Goal: Information Seeking & Learning: Learn about a topic

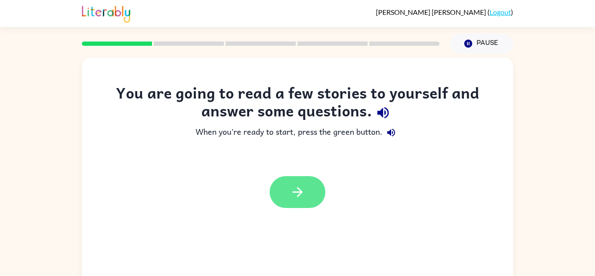
click at [307, 201] on button "button" at bounding box center [298, 192] width 56 height 32
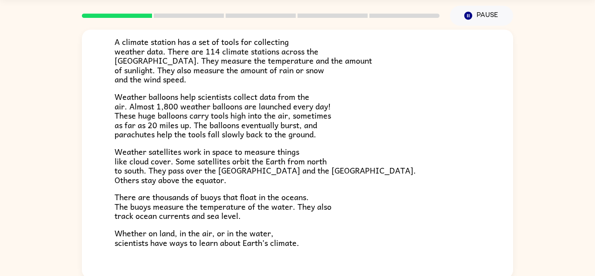
scroll to position [30, 0]
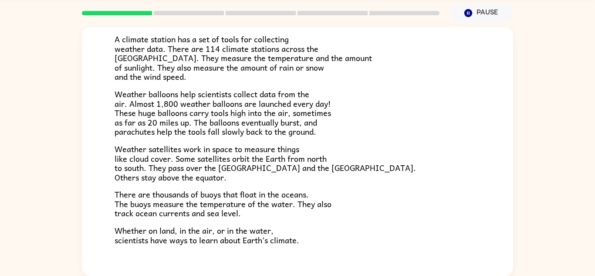
click at [529, 242] on div "Climate Climate is the average of the weather conditions over all four seasons.…" at bounding box center [297, 149] width 595 height 253
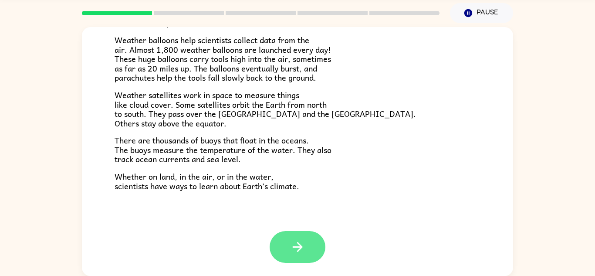
click at [293, 251] on icon "button" at bounding box center [297, 246] width 15 height 15
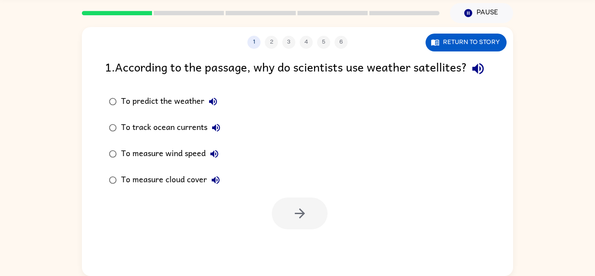
click at [472, 74] on icon "button" at bounding box center [477, 68] width 11 height 11
click at [209, 107] on icon "button" at bounding box center [213, 101] width 10 height 10
click at [216, 133] on icon "button" at bounding box center [216, 127] width 10 height 10
click at [213, 158] on icon "button" at bounding box center [214, 154] width 8 height 8
click at [216, 184] on icon "button" at bounding box center [216, 180] width 8 height 8
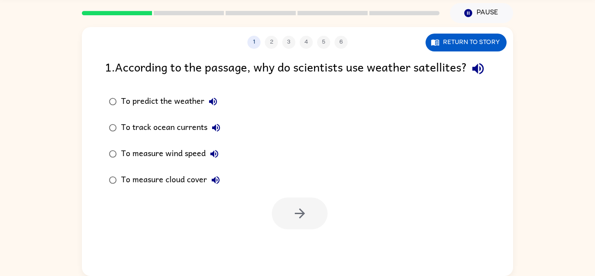
click at [139, 189] on div "To measure cloud cover" at bounding box center [172, 179] width 103 height 17
click at [294, 221] on icon "button" at bounding box center [299, 213] width 15 height 15
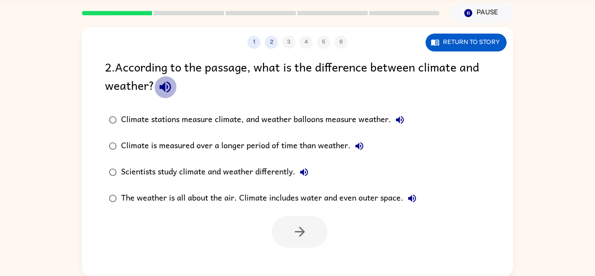
click at [155, 82] on button "button" at bounding box center [165, 87] width 22 height 22
click at [396, 117] on icon "button" at bounding box center [400, 120] width 10 height 10
click at [364, 145] on button "Climate is measured over a longer period of time than weather." at bounding box center [359, 145] width 17 height 17
click at [310, 169] on button "Scientists study climate and weather differently." at bounding box center [303, 171] width 17 height 17
click at [412, 195] on icon "button" at bounding box center [412, 198] width 10 height 10
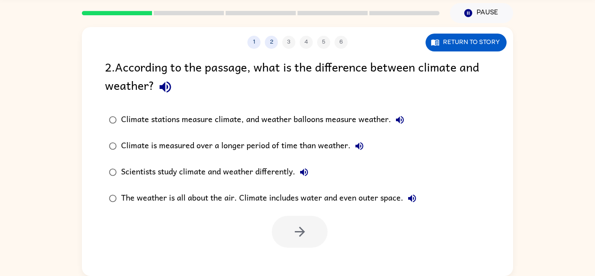
click at [352, 196] on div "The weather is all about the air. Climate includes water and even outer space." at bounding box center [271, 197] width 300 height 17
click at [293, 236] on icon "button" at bounding box center [299, 231] width 15 height 15
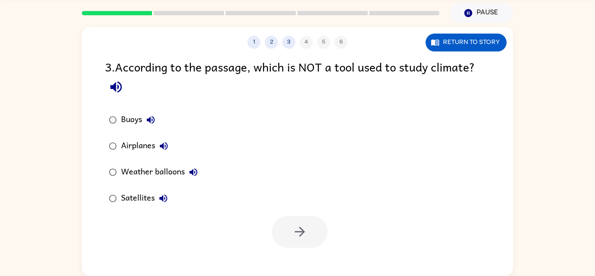
click at [120, 88] on icon "button" at bounding box center [115, 86] width 15 height 15
click at [145, 115] on button "Buoys" at bounding box center [150, 119] width 17 height 17
click at [165, 144] on icon "button" at bounding box center [164, 146] width 8 height 8
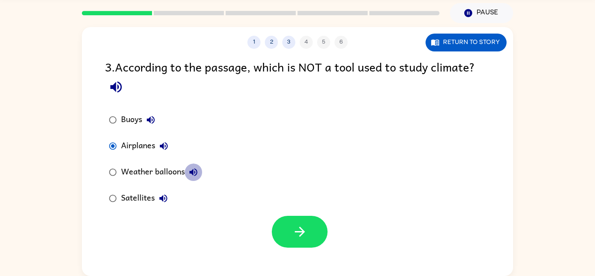
click at [196, 172] on icon "button" at bounding box center [193, 172] width 10 height 10
click at [155, 172] on div "Weather balloons" at bounding box center [161, 171] width 81 height 17
click at [137, 150] on div "Airplanes" at bounding box center [146, 145] width 51 height 17
click at [162, 198] on icon "button" at bounding box center [163, 198] width 8 height 8
click at [297, 230] on icon "button" at bounding box center [299, 231] width 15 height 15
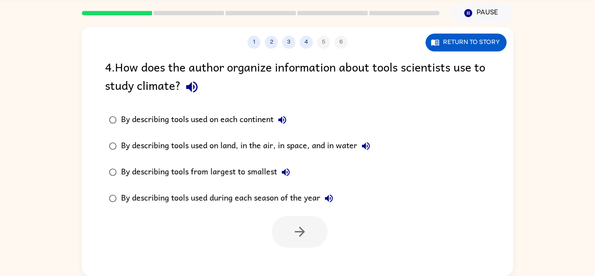
click at [187, 91] on icon "button" at bounding box center [191, 86] width 15 height 15
click at [285, 120] on icon "button" at bounding box center [282, 120] width 8 height 8
click at [364, 147] on icon "button" at bounding box center [366, 146] width 8 height 8
click at [285, 175] on icon "button" at bounding box center [285, 172] width 10 height 10
click at [333, 196] on icon "button" at bounding box center [329, 198] width 8 height 8
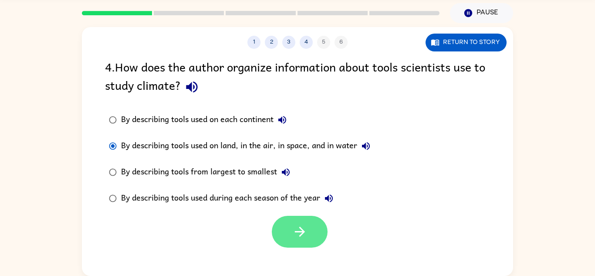
click at [287, 216] on button "button" at bounding box center [300, 232] width 56 height 32
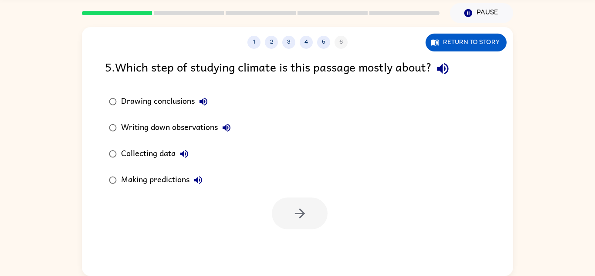
click at [445, 71] on icon "button" at bounding box center [442, 68] width 11 height 11
click at [203, 101] on icon "button" at bounding box center [203, 102] width 8 height 8
click at [229, 120] on button "Writing down observations" at bounding box center [226, 127] width 17 height 17
click at [187, 150] on icon "button" at bounding box center [184, 153] width 10 height 10
click at [202, 177] on icon "button" at bounding box center [198, 180] width 10 height 10
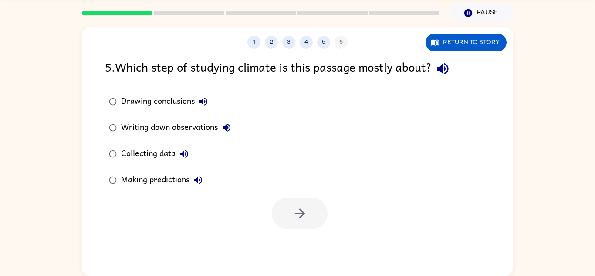
click at [139, 155] on div "Collecting data" at bounding box center [157, 153] width 72 height 17
click at [279, 212] on button "button" at bounding box center [300, 213] width 56 height 32
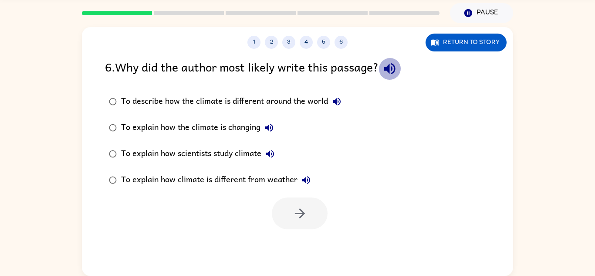
click at [393, 68] on icon "button" at bounding box center [389, 68] width 11 height 11
click at [256, 98] on div "To describe how the climate is different around the world" at bounding box center [233, 101] width 224 height 17
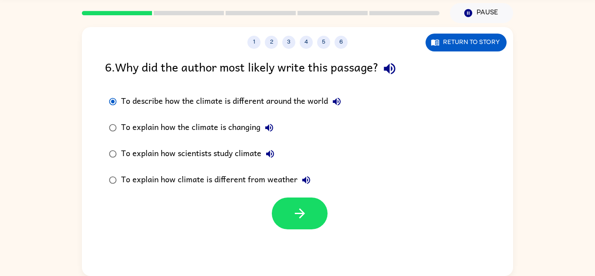
click at [335, 100] on icon "button" at bounding box center [337, 102] width 8 height 8
click at [320, 100] on div "To describe how the climate is different around the world" at bounding box center [233, 101] width 224 height 17
click at [267, 130] on icon "button" at bounding box center [269, 127] width 10 height 10
click at [269, 152] on icon "button" at bounding box center [270, 153] width 10 height 10
click at [304, 180] on icon "button" at bounding box center [306, 180] width 8 height 8
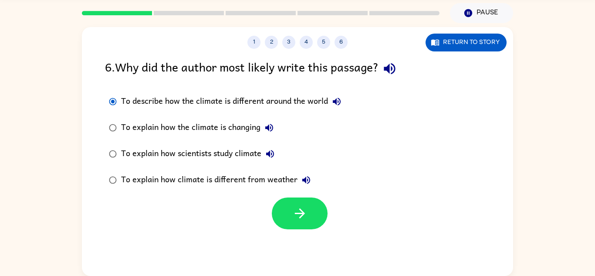
click at [397, 73] on icon "button" at bounding box center [389, 68] width 15 height 15
click at [338, 103] on icon "button" at bounding box center [337, 102] width 8 height 8
click at [267, 128] on icon "button" at bounding box center [269, 128] width 8 height 8
click at [273, 149] on icon "button" at bounding box center [270, 153] width 10 height 10
click at [304, 179] on icon "button" at bounding box center [306, 180] width 8 height 8
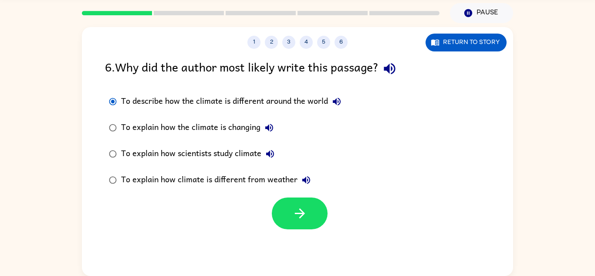
click at [232, 118] on label "To explain how the climate is changing" at bounding box center [225, 128] width 250 height 26
click at [314, 219] on button "button" at bounding box center [300, 213] width 56 height 32
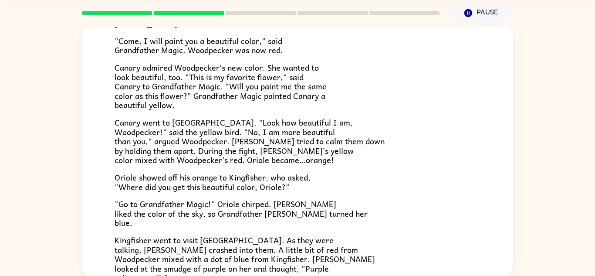
scroll to position [106, 0]
click at [338, 102] on p "Canary admired Woodpecker’s new color. She wanted to look beautiful, too. "This…" at bounding box center [298, 86] width 366 height 47
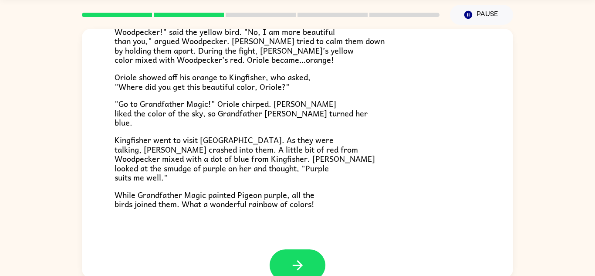
scroll to position [210, 0]
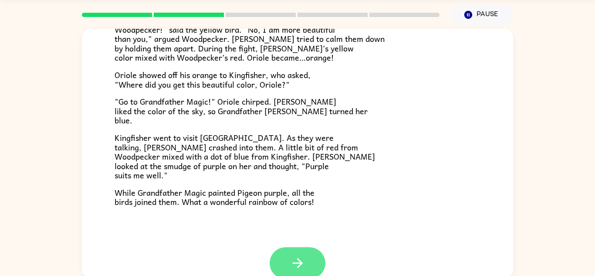
click at [282, 251] on button "button" at bounding box center [298, 263] width 56 height 32
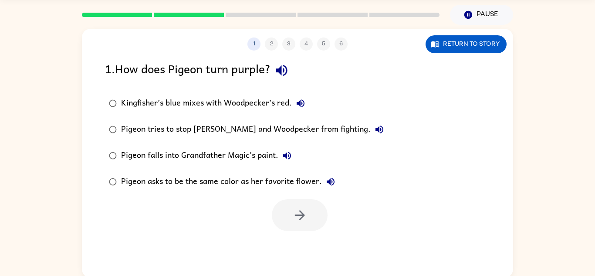
scroll to position [0, 0]
click at [449, 47] on button "Return to story" at bounding box center [465, 44] width 81 height 18
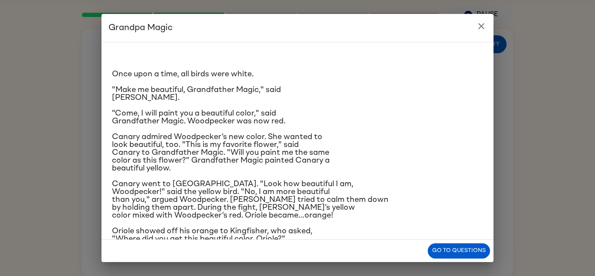
click at [478, 28] on icon "close" at bounding box center [481, 26] width 10 height 10
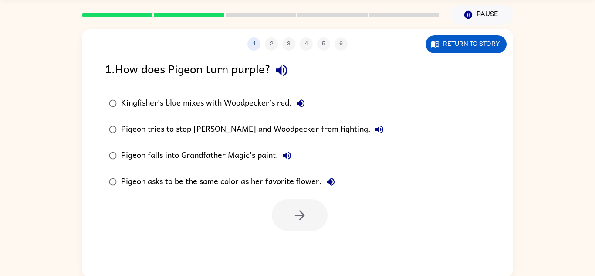
click at [288, 69] on icon "button" at bounding box center [281, 70] width 15 height 15
click at [297, 98] on icon "button" at bounding box center [300, 103] width 10 height 10
click at [274, 110] on div "Kingfisher’s blue mixes with Woodpecker’s red." at bounding box center [215, 102] width 188 height 17
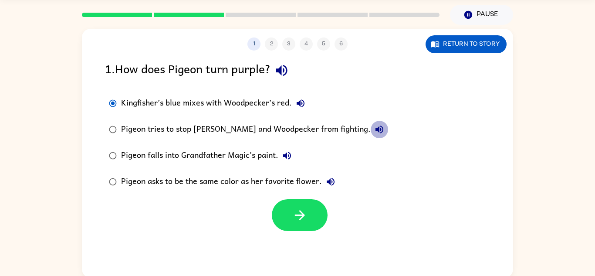
click at [374, 128] on icon "button" at bounding box center [379, 129] width 10 height 10
click at [290, 157] on icon "button" at bounding box center [287, 156] width 8 height 8
click at [322, 176] on button "Pigeon asks to be the same color as her favorite flower." at bounding box center [330, 181] width 17 height 17
click at [298, 211] on icon "button" at bounding box center [299, 214] width 15 height 15
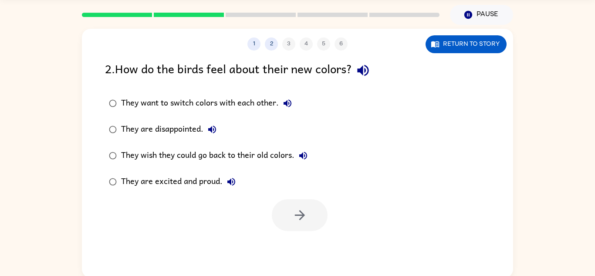
click at [365, 72] on icon "button" at bounding box center [362, 70] width 11 height 11
click at [283, 101] on icon "button" at bounding box center [287, 103] width 10 height 10
click at [212, 127] on icon "button" at bounding box center [212, 129] width 10 height 10
click at [312, 155] on label "They wish they could go back to their old colors." at bounding box center [208, 155] width 216 height 26
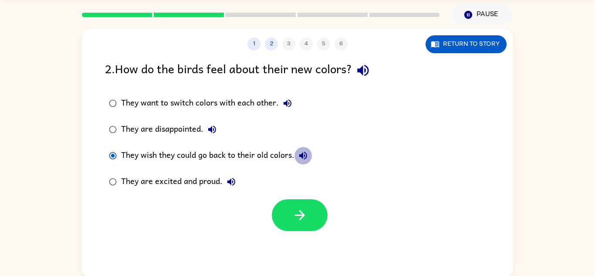
click at [305, 155] on icon "button" at bounding box center [303, 156] width 8 height 8
click at [229, 181] on icon "button" at bounding box center [231, 182] width 8 height 8
click at [309, 228] on button "button" at bounding box center [300, 215] width 56 height 32
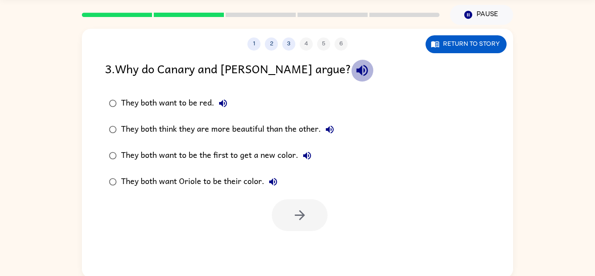
click at [354, 73] on icon "button" at bounding box center [361, 70] width 15 height 15
click at [221, 101] on icon "button" at bounding box center [223, 103] width 10 height 10
click at [335, 130] on icon "button" at bounding box center [329, 129] width 10 height 10
click at [308, 153] on icon "button" at bounding box center [307, 155] width 10 height 10
click at [273, 182] on icon "button" at bounding box center [273, 182] width 8 height 8
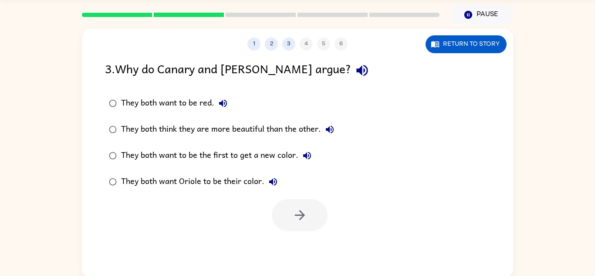
click at [269, 131] on div "They both think they are more beautiful than the other." at bounding box center [229, 129] width 217 height 17
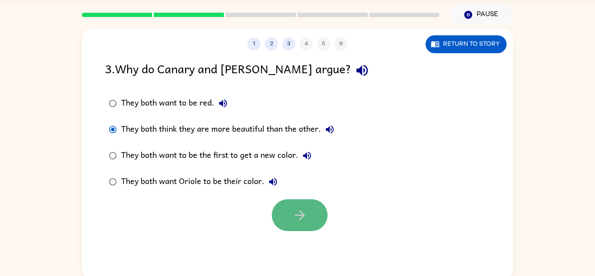
click at [307, 211] on icon "button" at bounding box center [299, 214] width 15 height 15
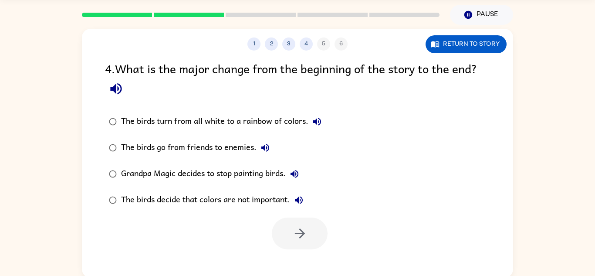
click at [109, 82] on icon "button" at bounding box center [115, 88] width 15 height 15
click at [312, 117] on icon "button" at bounding box center [317, 121] width 10 height 10
click at [279, 120] on div "The birds turn from all white to a rainbow of colors." at bounding box center [223, 121] width 205 height 17
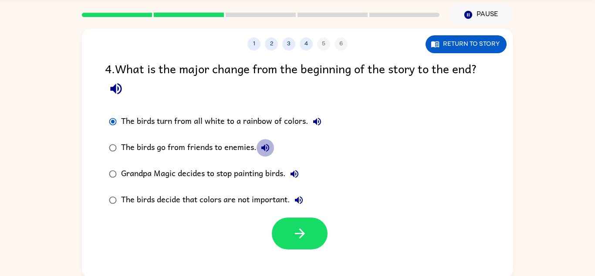
click at [269, 142] on icon "button" at bounding box center [265, 147] width 10 height 10
click at [291, 172] on icon "button" at bounding box center [294, 174] width 10 height 10
click at [299, 197] on icon "button" at bounding box center [299, 200] width 8 height 8
click at [293, 231] on icon "button" at bounding box center [299, 233] width 15 height 15
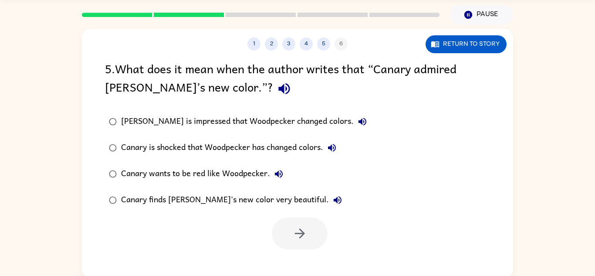
click at [277, 86] on icon "button" at bounding box center [284, 88] width 15 height 15
click at [357, 118] on icon "button" at bounding box center [362, 121] width 10 height 10
click at [336, 146] on icon "button" at bounding box center [332, 148] width 8 height 8
click at [278, 176] on icon "button" at bounding box center [279, 174] width 8 height 8
click at [334, 200] on icon "button" at bounding box center [338, 200] width 8 height 8
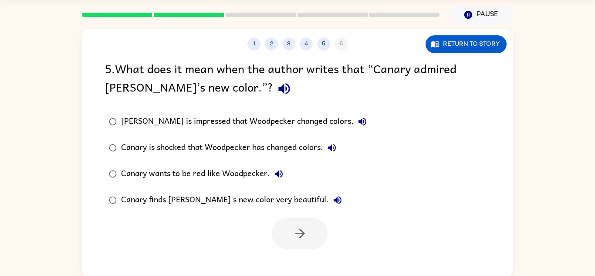
click at [263, 198] on div "Canary finds [PERSON_NAME]'s new color very beautiful." at bounding box center [233, 199] width 225 height 17
click at [301, 223] on button "button" at bounding box center [300, 233] width 56 height 32
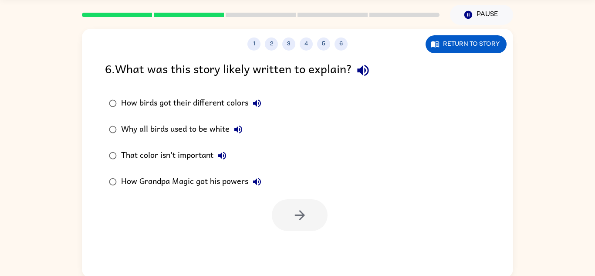
click at [368, 72] on icon "button" at bounding box center [362, 70] width 11 height 11
click at [258, 102] on icon "button" at bounding box center [257, 103] width 8 height 8
click at [238, 101] on div "How birds got their different colors" at bounding box center [193, 102] width 145 height 17
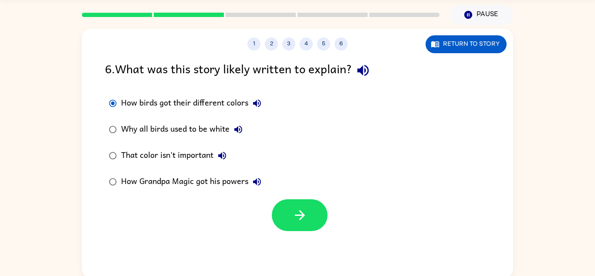
click at [240, 126] on icon "button" at bounding box center [238, 129] width 10 height 10
click at [224, 155] on icon "button" at bounding box center [222, 155] width 10 height 10
click at [255, 175] on button "How Grandpa Magic got his powers" at bounding box center [256, 181] width 17 height 17
click at [283, 201] on button "button" at bounding box center [300, 215] width 56 height 32
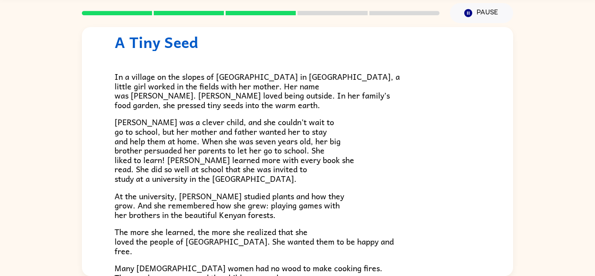
scroll to position [26, 0]
click at [369, 96] on p "In a village on the slopes of [GEOGRAPHIC_DATA] in [GEOGRAPHIC_DATA], a little …" at bounding box center [298, 90] width 366 height 37
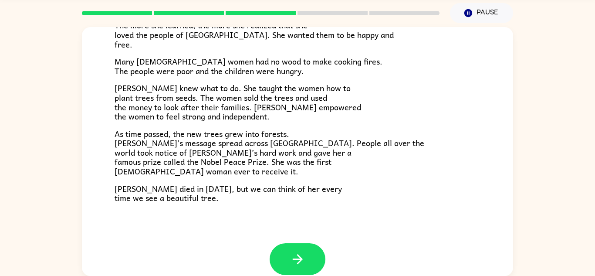
scroll to position [233, 0]
click at [291, 253] on icon "button" at bounding box center [297, 259] width 15 height 15
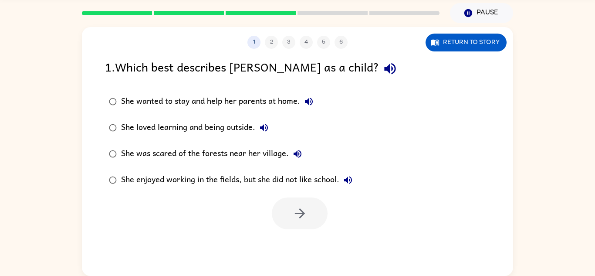
scroll to position [0, 0]
click at [382, 75] on icon "button" at bounding box center [389, 68] width 15 height 15
click at [309, 100] on icon "button" at bounding box center [309, 102] width 8 height 8
click at [267, 131] on icon "button" at bounding box center [264, 128] width 8 height 8
click at [299, 152] on icon "button" at bounding box center [297, 153] width 10 height 10
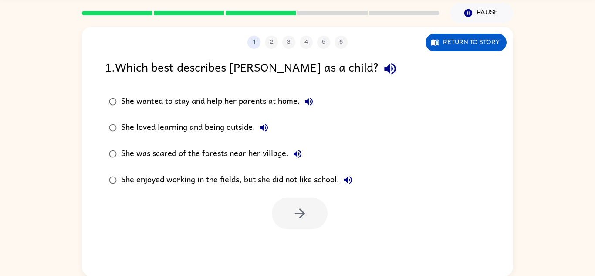
click at [351, 179] on icon "button" at bounding box center [348, 180] width 10 height 10
click at [229, 122] on div "She loved learning and being outside." at bounding box center [197, 127] width 152 height 17
click at [293, 208] on icon "button" at bounding box center [299, 213] width 15 height 15
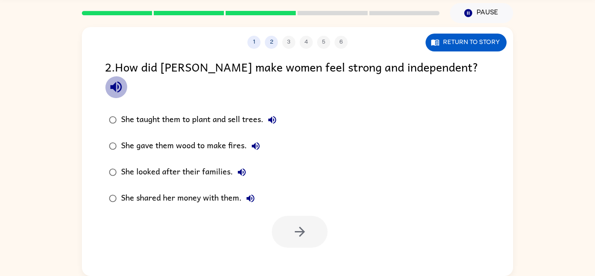
click at [124, 79] on icon "button" at bounding box center [115, 86] width 15 height 15
click at [271, 116] on icon "button" at bounding box center [272, 120] width 8 height 8
click at [252, 142] on icon "button" at bounding box center [256, 146] width 8 height 8
click at [241, 167] on icon "button" at bounding box center [241, 172] width 10 height 10
click at [253, 194] on icon "button" at bounding box center [250, 198] width 8 height 8
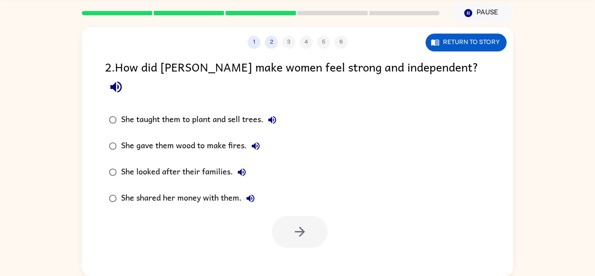
click at [212, 137] on div "She gave them wood to make fires." at bounding box center [192, 145] width 143 height 17
click at [304, 221] on button "button" at bounding box center [300, 232] width 56 height 32
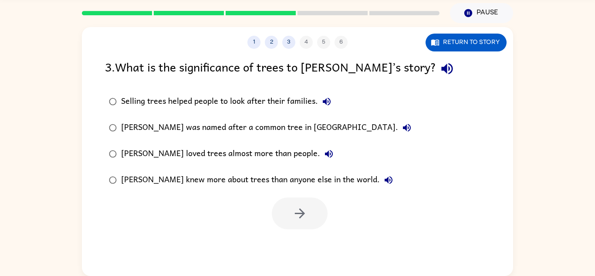
click at [441, 65] on icon "button" at bounding box center [446, 68] width 11 height 11
click at [331, 101] on icon "button" at bounding box center [326, 101] width 10 height 10
click at [401, 124] on icon "button" at bounding box center [406, 127] width 10 height 10
click at [325, 154] on icon "button" at bounding box center [329, 154] width 8 height 8
click at [383, 182] on icon "button" at bounding box center [388, 180] width 10 height 10
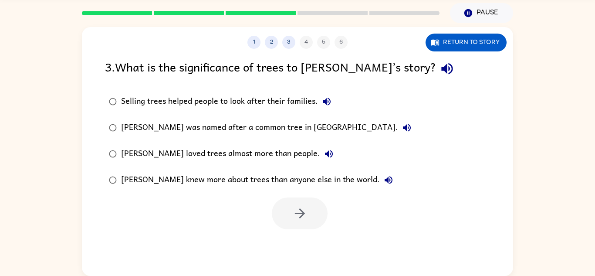
click at [327, 178] on div "[PERSON_NAME] knew more about trees than anyone else in the world." at bounding box center [259, 179] width 276 height 17
click at [307, 212] on button "button" at bounding box center [300, 213] width 56 height 32
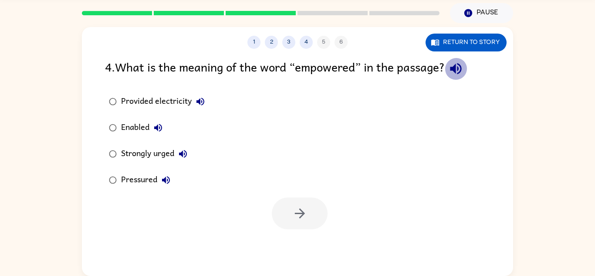
click at [456, 68] on icon "button" at bounding box center [455, 68] width 11 height 11
click at [206, 103] on button "Provided electricity" at bounding box center [200, 101] width 17 height 17
click at [159, 125] on icon "button" at bounding box center [158, 127] width 10 height 10
click at [172, 132] on label "Enabled" at bounding box center [156, 128] width 113 height 26
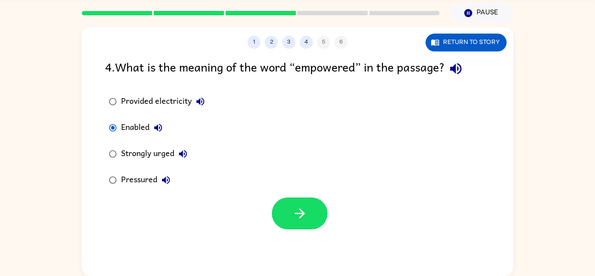
click at [186, 154] on icon "button" at bounding box center [183, 153] width 10 height 10
click at [162, 178] on icon "button" at bounding box center [166, 180] width 10 height 10
click at [132, 127] on div "Enabled" at bounding box center [144, 127] width 46 height 17
click at [301, 213] on icon "button" at bounding box center [299, 213] width 10 height 10
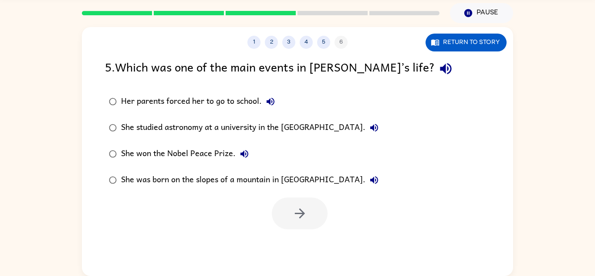
click at [438, 72] on icon "button" at bounding box center [445, 68] width 15 height 15
click at [270, 97] on icon "button" at bounding box center [270, 101] width 10 height 10
click at [383, 123] on button "She studied astronomy at a university in the [GEOGRAPHIC_DATA]." at bounding box center [373, 127] width 17 height 17
click at [373, 128] on div "She studied astronomy at a university in the [GEOGRAPHIC_DATA]." at bounding box center [252, 127] width 262 height 17
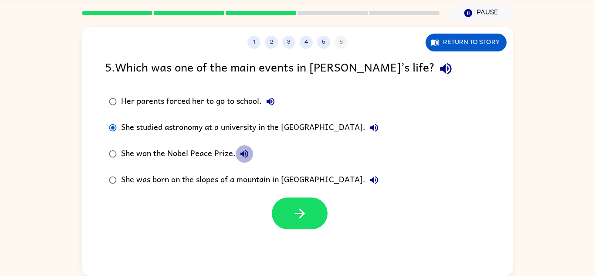
click at [243, 153] on icon "button" at bounding box center [244, 153] width 10 height 10
click at [193, 151] on div "She won the Nobel Peace Prize." at bounding box center [187, 153] width 132 height 17
click at [370, 178] on icon "button" at bounding box center [374, 180] width 8 height 8
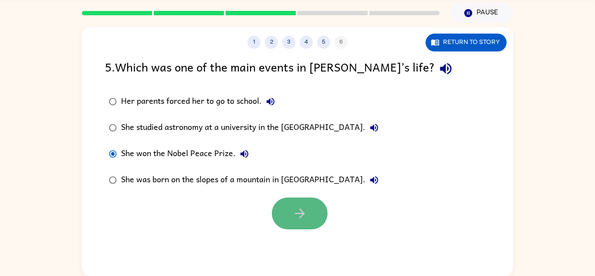
click at [307, 197] on button "button" at bounding box center [300, 213] width 56 height 32
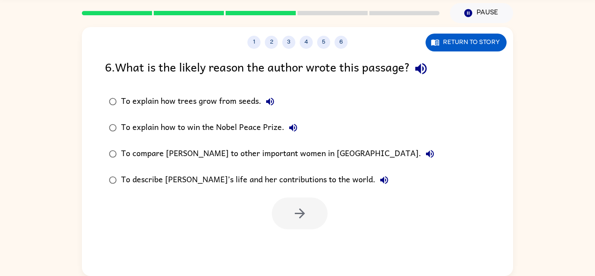
click at [426, 67] on icon "button" at bounding box center [420, 68] width 11 height 11
click at [285, 115] on label "To explain how to win the Nobel Peace Prize." at bounding box center [271, 128] width 343 height 26
click at [270, 104] on icon "button" at bounding box center [270, 101] width 10 height 10
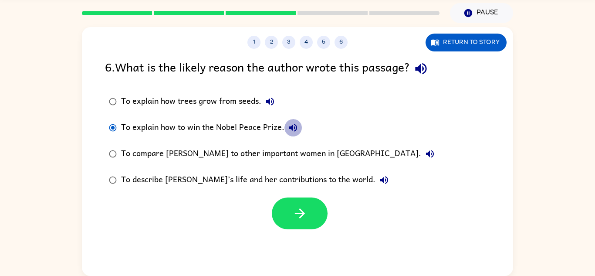
click at [290, 125] on icon "button" at bounding box center [293, 127] width 10 height 10
click at [421, 151] on button "To compare [PERSON_NAME] to other important women in [GEOGRAPHIC_DATA]." at bounding box center [429, 153] width 17 height 17
click at [379, 176] on icon "button" at bounding box center [384, 180] width 10 height 10
click at [314, 180] on div "To describe [PERSON_NAME]’s life and her contributions to the world." at bounding box center [257, 179] width 272 height 17
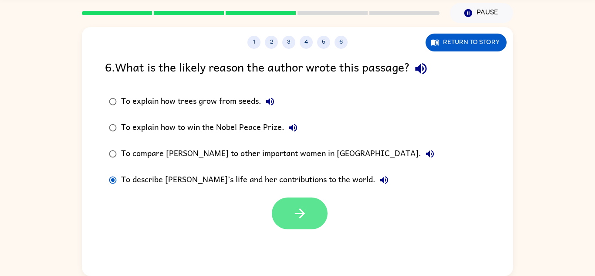
click at [301, 211] on icon "button" at bounding box center [299, 213] width 10 height 10
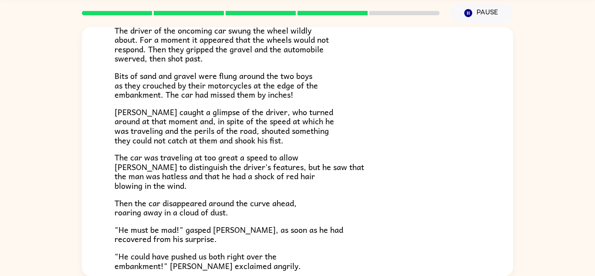
scroll to position [91, 0]
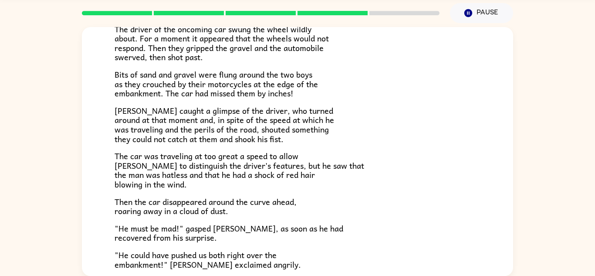
click at [348, 135] on p "[PERSON_NAME] caught a glimpse of the driver, who turned around at that moment …" at bounding box center [298, 124] width 366 height 37
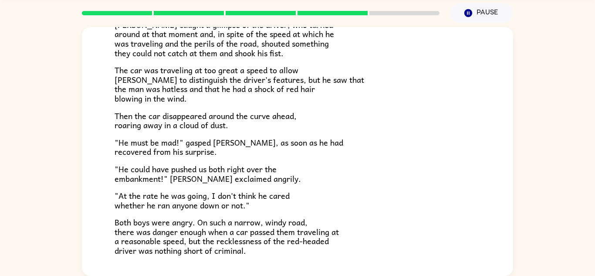
scroll to position [242, 0]
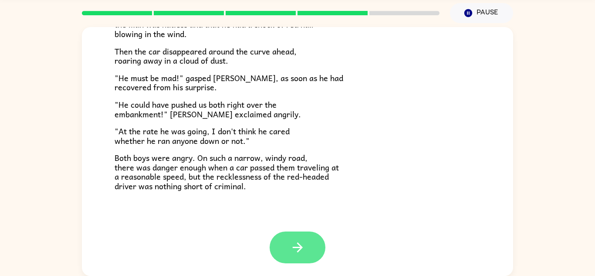
click at [282, 250] on button "button" at bounding box center [298, 247] width 56 height 32
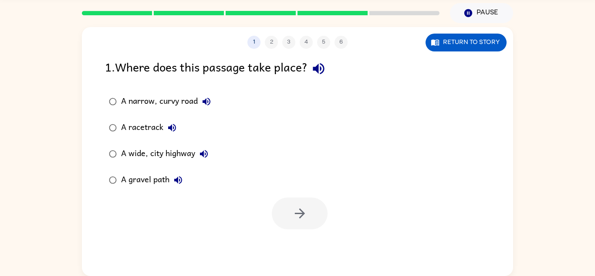
scroll to position [0, 0]
click at [317, 67] on icon "button" at bounding box center [318, 68] width 11 height 11
click at [210, 104] on icon "button" at bounding box center [206, 101] width 10 height 10
click at [170, 127] on icon "button" at bounding box center [172, 128] width 8 height 8
click at [174, 131] on icon "button" at bounding box center [172, 127] width 10 height 10
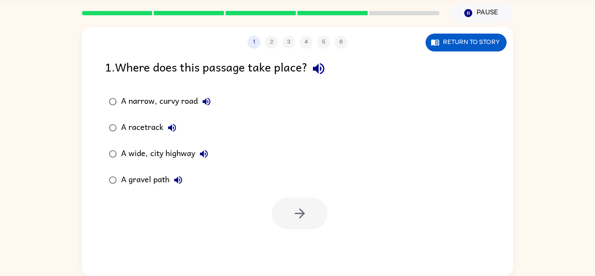
click at [202, 157] on icon "button" at bounding box center [204, 153] width 10 height 10
click at [177, 181] on icon "button" at bounding box center [178, 180] width 8 height 8
click at [196, 93] on div "A narrow, curvy road" at bounding box center [168, 101] width 94 height 17
click at [292, 205] on button "button" at bounding box center [300, 213] width 56 height 32
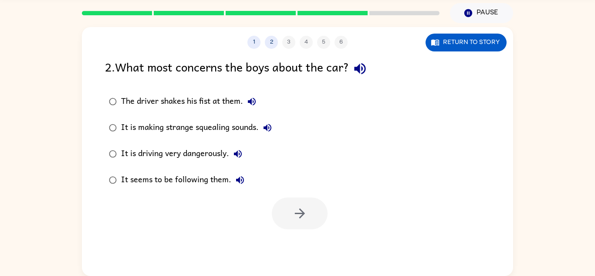
click at [369, 44] on div "1 2 3 4 5 6" at bounding box center [297, 42] width 431 height 13
click at [366, 61] on icon "button" at bounding box center [359, 68] width 15 height 15
click at [253, 103] on icon "button" at bounding box center [251, 101] width 10 height 10
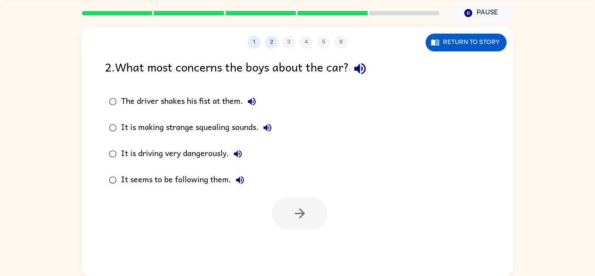
click at [271, 125] on icon "button" at bounding box center [267, 128] width 8 height 8
click at [242, 152] on icon "button" at bounding box center [238, 154] width 8 height 8
click at [244, 183] on icon "button" at bounding box center [240, 180] width 10 height 10
click at [204, 154] on div "It is driving very dangerously." at bounding box center [183, 153] width 125 height 17
click at [310, 208] on button "button" at bounding box center [300, 213] width 56 height 32
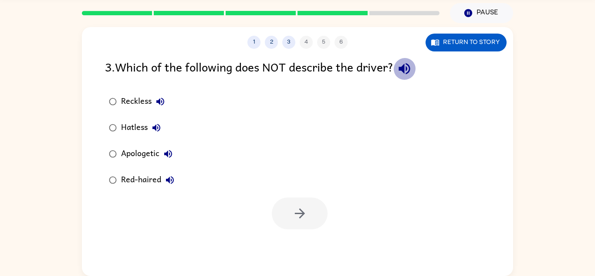
click at [410, 64] on icon "button" at bounding box center [403, 68] width 11 height 11
click at [144, 102] on div "Reckless" at bounding box center [145, 101] width 48 height 17
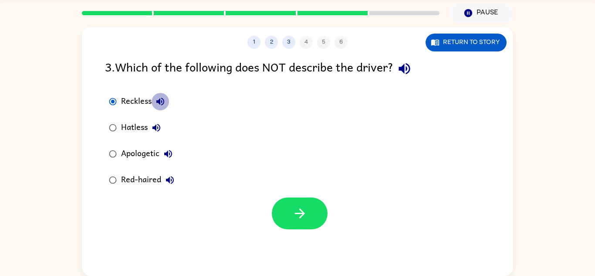
click at [160, 96] on icon "button" at bounding box center [160, 101] width 10 height 10
click at [158, 130] on icon "button" at bounding box center [156, 128] width 8 height 8
click at [174, 152] on button "Apologetic" at bounding box center [167, 153] width 17 height 17
click at [178, 180] on button "Red-haired" at bounding box center [169, 179] width 17 height 17
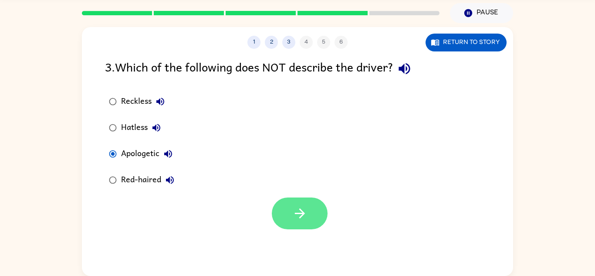
click at [287, 207] on button "button" at bounding box center [300, 213] width 56 height 32
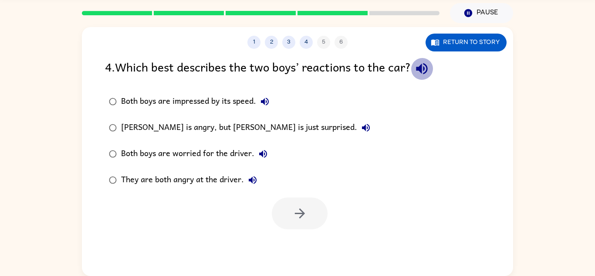
click at [416, 66] on button "button" at bounding box center [422, 68] width 22 height 22
click at [263, 97] on icon "button" at bounding box center [265, 101] width 10 height 10
click at [361, 125] on icon "button" at bounding box center [366, 127] width 10 height 10
click at [265, 152] on icon "button" at bounding box center [263, 153] width 10 height 10
click at [252, 181] on icon "button" at bounding box center [253, 180] width 8 height 8
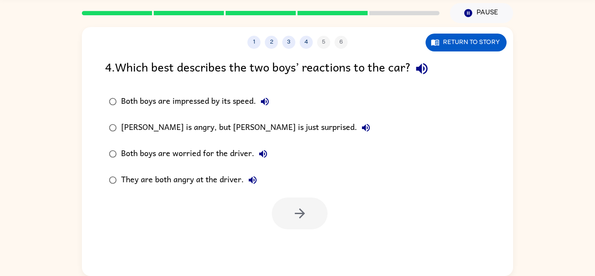
click at [238, 162] on div "Both boys are worried for the driver." at bounding box center [196, 153] width 151 height 17
click at [294, 204] on button "button" at bounding box center [300, 213] width 56 height 32
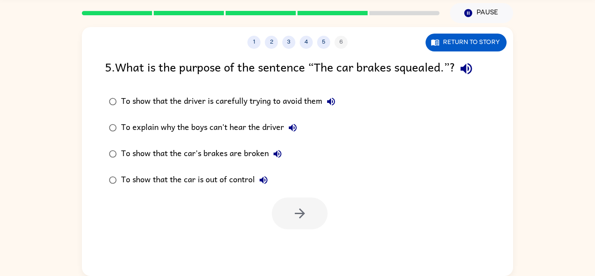
click at [474, 69] on icon "button" at bounding box center [466, 68] width 15 height 15
click at [334, 103] on icon "button" at bounding box center [331, 101] width 10 height 10
click at [297, 123] on icon "button" at bounding box center [292, 127] width 10 height 10
click at [279, 157] on icon "button" at bounding box center [277, 154] width 8 height 8
click at [270, 178] on button "To show that the car is out of control" at bounding box center [263, 179] width 17 height 17
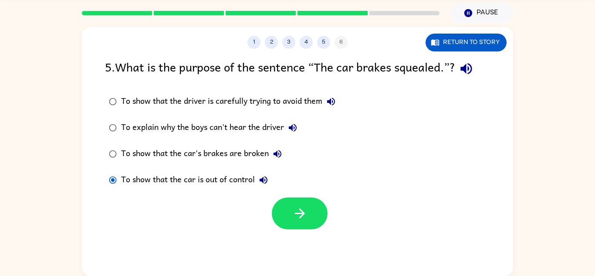
click at [327, 216] on div at bounding box center [300, 213] width 56 height 32
click at [280, 209] on button "button" at bounding box center [300, 213] width 56 height 32
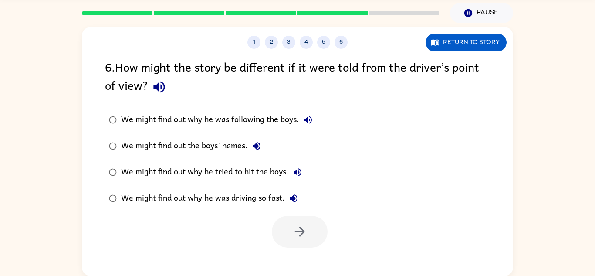
click at [162, 87] on icon "button" at bounding box center [159, 86] width 15 height 15
click at [307, 117] on icon "button" at bounding box center [308, 120] width 10 height 10
click at [257, 141] on icon "button" at bounding box center [256, 146] width 10 height 10
click at [301, 171] on icon "button" at bounding box center [297, 172] width 10 height 10
click at [294, 198] on icon "button" at bounding box center [293, 198] width 10 height 10
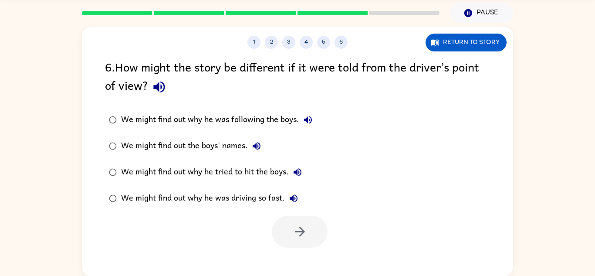
click at [282, 199] on div "We might find out why he was driving so fast." at bounding box center [211, 197] width 181 height 17
click at [294, 218] on button "button" at bounding box center [300, 232] width 56 height 32
